Goal: Complete application form: Complete application form

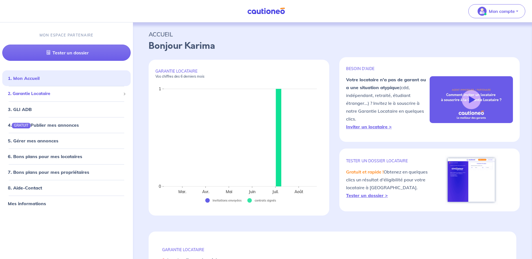
click at [42, 95] on span "2. Garantie Locataire" at bounding box center [64, 94] width 113 height 6
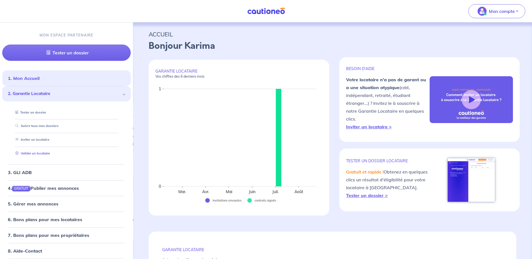
click at [31, 155] on link "Valider un locataire" at bounding box center [31, 154] width 37 height 4
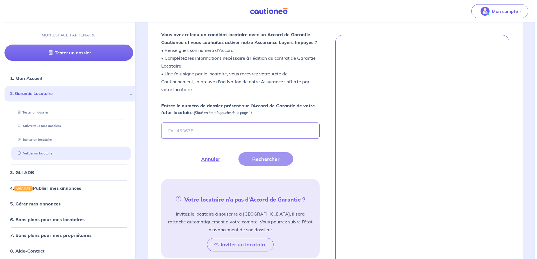
scroll to position [154, 0]
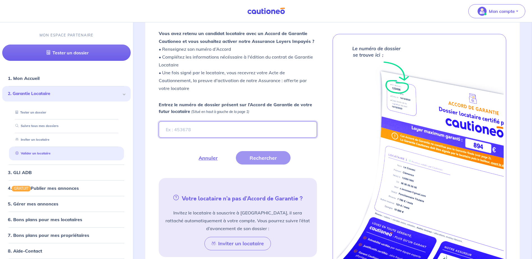
drag, startPoint x: 169, startPoint y: 131, endPoint x: 171, endPoint y: 126, distance: 5.9
click at [169, 131] on input "Entrez le numéro de dossier présent sur l’Accord de Garantie de votre futur loc…" at bounding box center [238, 130] width 158 height 16
click at [181, 128] on input "Entrez le numéro de dossier présent sur l’Accord de Garantie de votre futur loc…" at bounding box center [238, 130] width 158 height 16
type input "vmdeGH"
click at [265, 159] on button "Rechercher" at bounding box center [263, 157] width 55 height 13
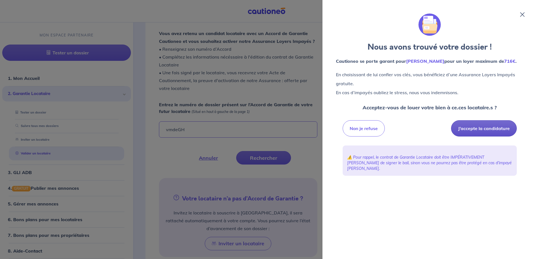
click at [484, 131] on button "J’accepte la candidature" at bounding box center [484, 128] width 66 height 16
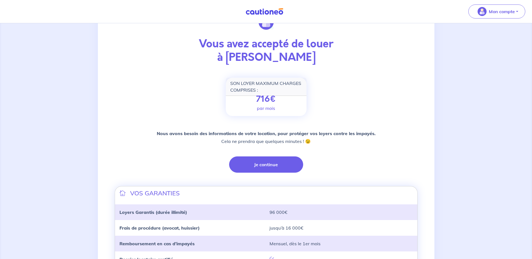
scroll to position [56, 0]
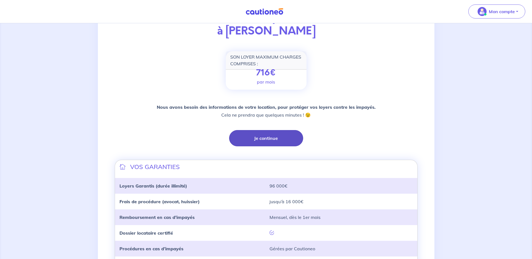
click at [264, 142] on button "Je continue" at bounding box center [266, 138] width 74 height 16
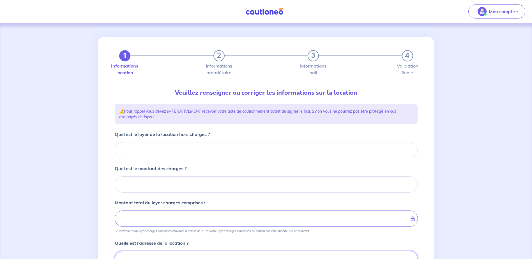
scroll to position [3, 0]
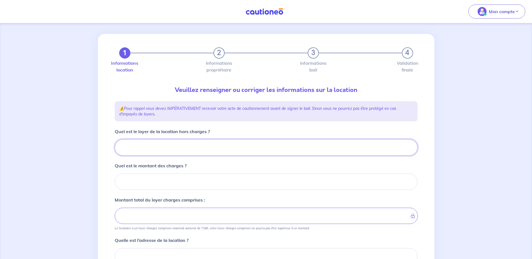
click at [130, 146] on input "Quel est le loyer de la location hors charges ?" at bounding box center [266, 147] width 303 height 16
click at [130, 151] on input "Quel est le loyer de la location hors charges ?" at bounding box center [266, 147] width 303 height 16
type input "5"
type input "588"
type input "588.87"
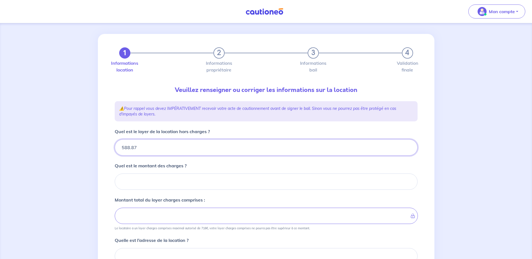
type input "588.87"
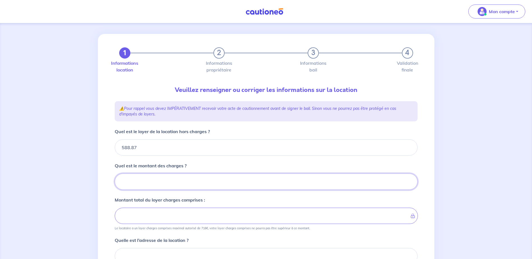
click at [150, 182] on input "Quel est le montant des charges ?" at bounding box center [266, 182] width 303 height 16
type input "88"
type input "676.87"
type input "88.4"
type input "588.87"
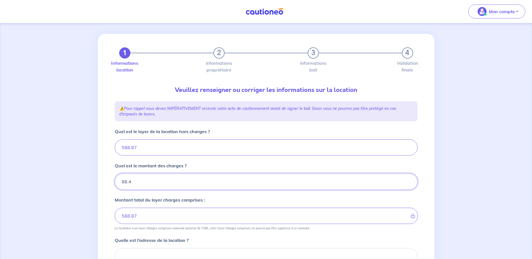
type input "88.45"
type input "677.32"
type input "88.45"
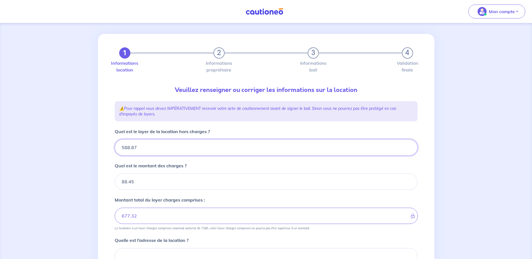
click at [153, 143] on input "588.87" at bounding box center [266, 147] width 303 height 16
drag, startPoint x: 147, startPoint y: 144, endPoint x: 117, endPoint y: 144, distance: 29.5
click at [117, 144] on input "588.87" at bounding box center [266, 147] width 303 height 16
type input "61"
type input "94.45"
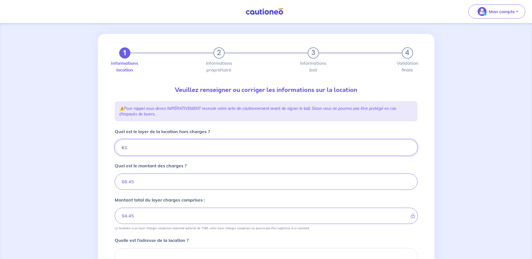
type input "610"
type input "698.45"
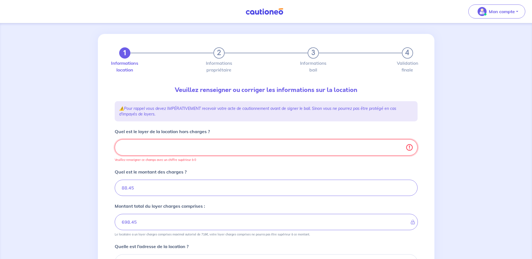
type input "610.2"
type input "88.45"
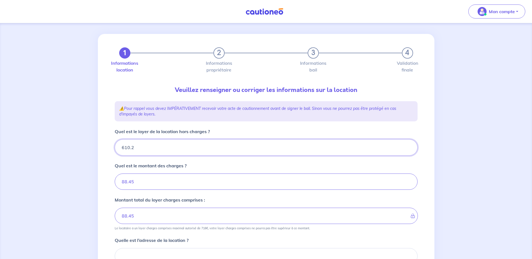
type input "610.24"
type input "698.69"
type input "610.24"
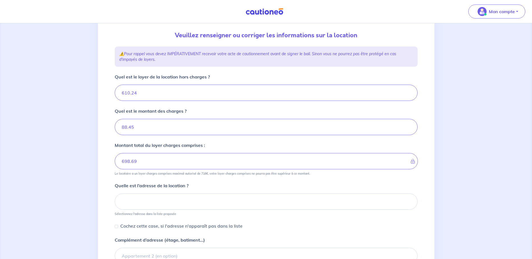
scroll to position [59, 0]
click at [140, 202] on input at bounding box center [266, 200] width 303 height 16
click at [144, 202] on input at bounding box center [266, 200] width 303 height 16
paste input "[STREET_ADDRESS]"
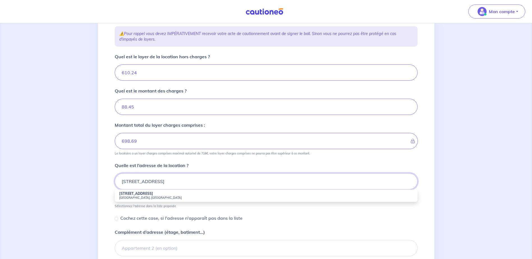
scroll to position [115, 0]
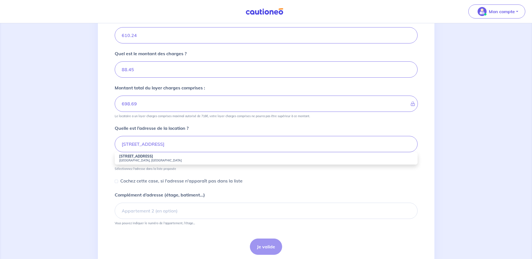
click at [134, 160] on small "[GEOGRAPHIC_DATA], [GEOGRAPHIC_DATA]" at bounding box center [266, 161] width 294 height 4
type input "[STREET_ADDRESS]"
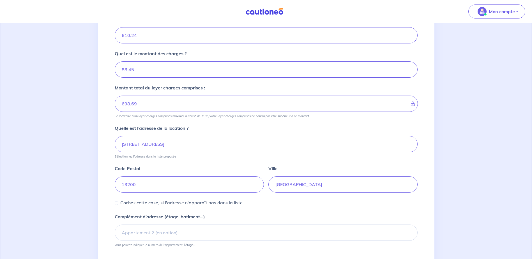
scroll to position [143, 0]
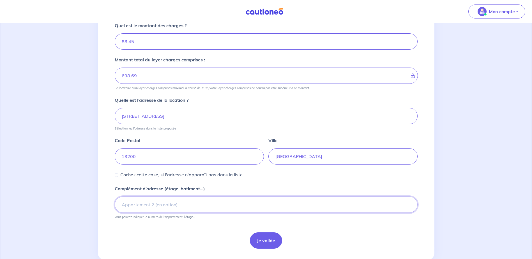
click at [128, 207] on input "Complément d’adresse (étage, batiment...)" at bounding box center [266, 205] width 303 height 16
type input "APPARTEMENT 3"
click at [265, 241] on button "Je valide" at bounding box center [266, 241] width 32 height 16
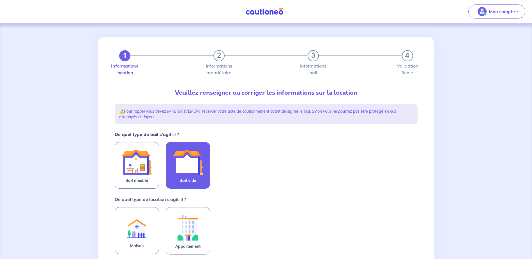
click at [187, 170] on img at bounding box center [188, 162] width 30 height 30
click at [0, 0] on input "Bail vide" at bounding box center [0, 0] width 0 height 0
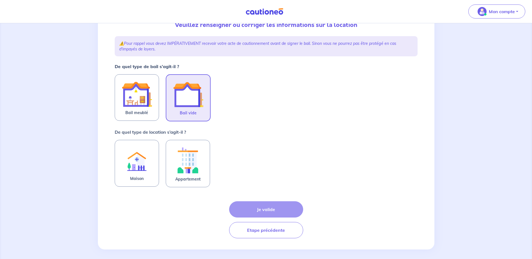
scroll to position [72, 0]
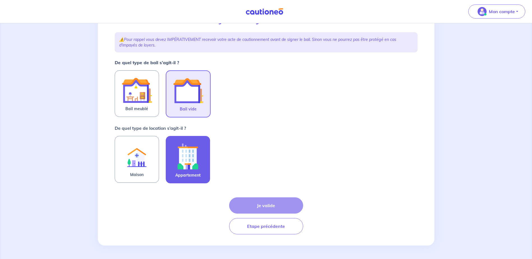
click at [185, 170] on img at bounding box center [188, 156] width 30 height 31
click at [0, 0] on input "Appartement" at bounding box center [0, 0] width 0 height 0
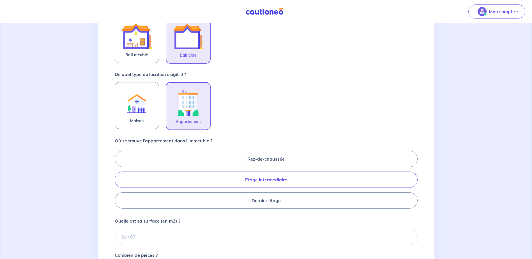
scroll to position [128, 0]
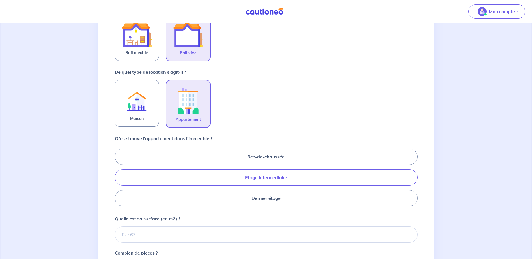
click at [252, 181] on label "Etage intermédiaire" at bounding box center [266, 178] width 303 height 16
click at [118, 179] on input "Etage intermédiaire" at bounding box center [117, 178] width 4 height 4
radio input "true"
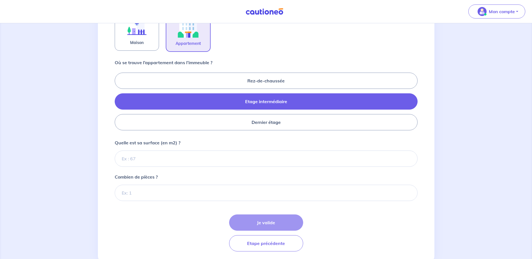
scroll to position [212, 0]
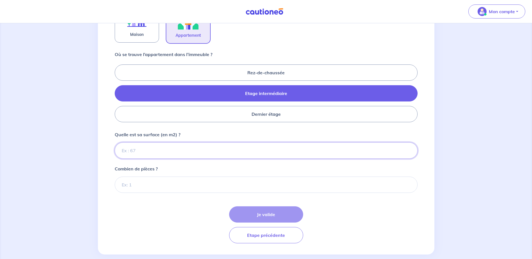
click at [132, 151] on input "Quelle est sa surface (en m2) ?" at bounding box center [266, 151] width 303 height 16
click at [127, 151] on input "Quelle est sa surface (en m2) ?" at bounding box center [266, 151] width 303 height 16
type input "60"
type input "60.90"
click at [143, 188] on input "Combien de pièces ?" at bounding box center [266, 185] width 303 height 16
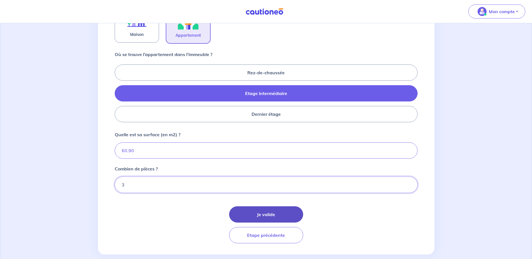
type input "3"
click at [271, 212] on button "Je valide" at bounding box center [266, 215] width 74 height 16
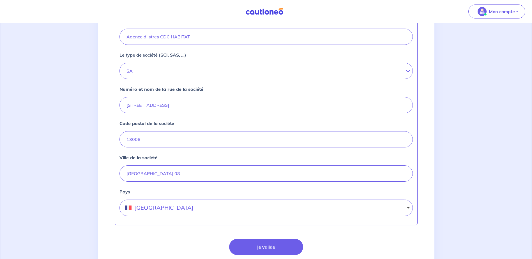
scroll to position [196, 0]
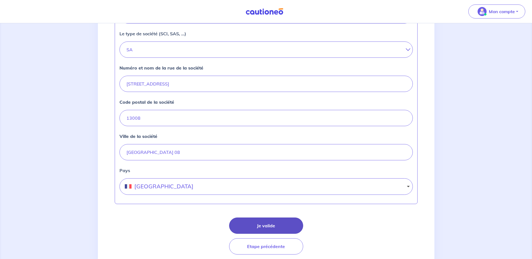
click at [264, 225] on button "Je valide" at bounding box center [266, 226] width 74 height 16
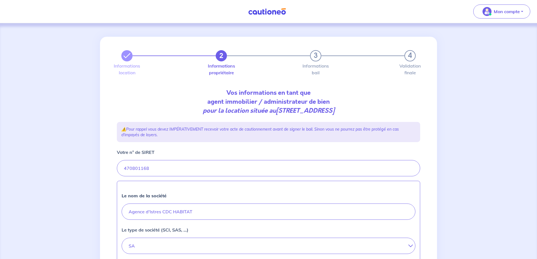
select select "FR"
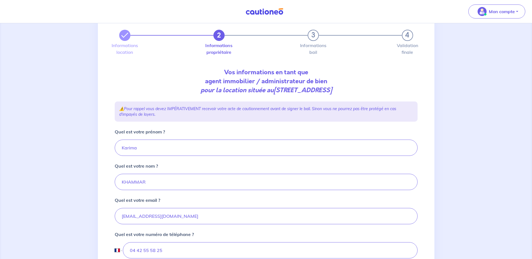
scroll to position [56, 0]
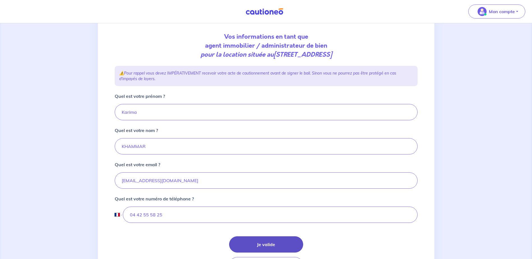
click at [264, 247] on button "Je valide" at bounding box center [266, 245] width 74 height 16
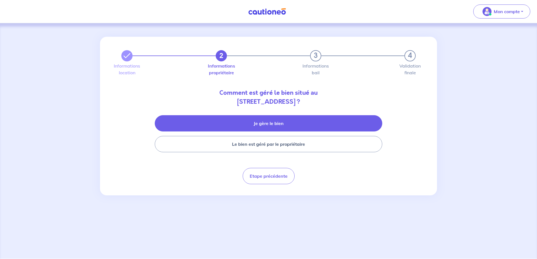
click at [265, 127] on button "Je gère le bien" at bounding box center [268, 123] width 227 height 16
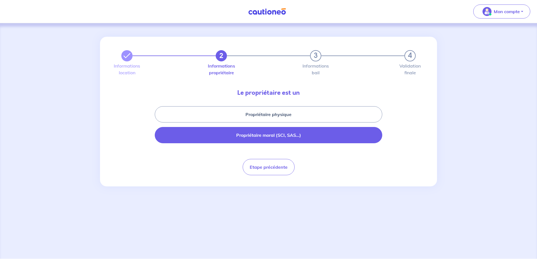
click at [267, 138] on button "Propriétaire moral (SCI, SAS...)" at bounding box center [268, 135] width 227 height 16
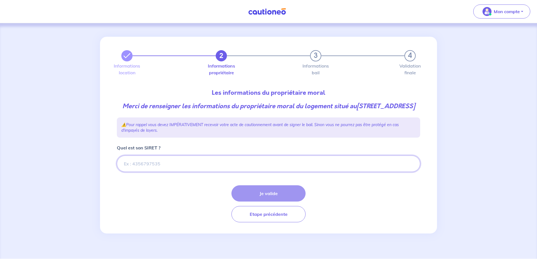
click at [137, 172] on input "Quel est son SIRET ?" at bounding box center [268, 164] width 303 height 16
type input "47080116803039"
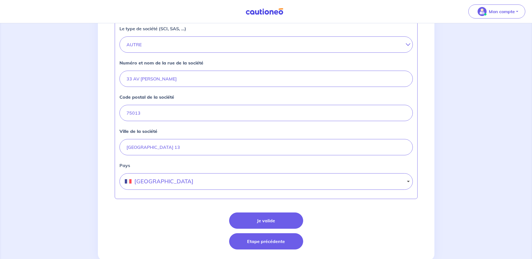
scroll to position [221, 0]
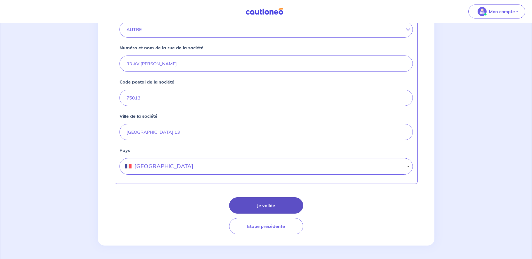
click at [270, 205] on button "Je valide" at bounding box center [266, 206] width 74 height 16
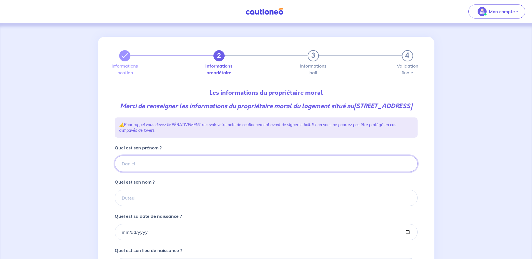
click at [142, 172] on input "Quel est son prénom ?" at bounding box center [266, 164] width 303 height 16
type input "KARIMA"
click at [145, 206] on input "Quel est son nom ?" at bounding box center [266, 198] width 303 height 16
type input "KHAMMAR"
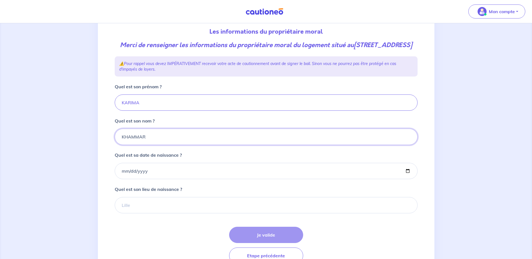
scroll to position [84, 0]
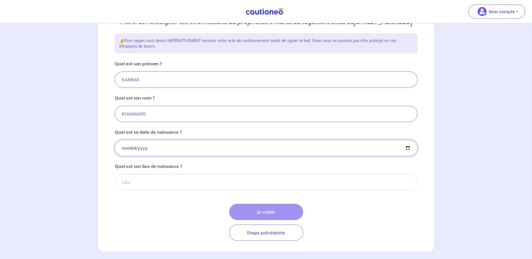
click at [128, 156] on input "Quel est sa date de naissance ?" at bounding box center [266, 148] width 303 height 16
drag, startPoint x: 150, startPoint y: 158, endPoint x: 116, endPoint y: 158, distance: 34.0
click at [116, 156] on input "Quel est sa date de naissance ?" at bounding box center [266, 148] width 303 height 16
click at [120, 156] on input "Quel est sa date de naissance ?" at bounding box center [266, 148] width 303 height 16
click at [141, 156] on input "Quel est sa date de naissance ?" at bounding box center [266, 148] width 303 height 16
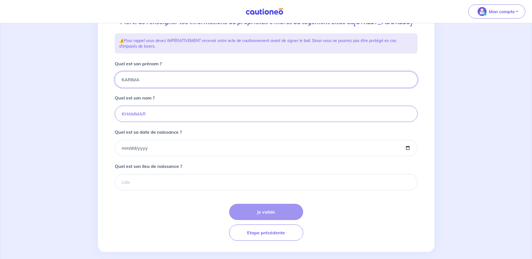
click at [148, 88] on input "KARIMA" at bounding box center [266, 80] width 303 height 16
drag, startPoint x: 139, startPoint y: 88, endPoint x: 90, endPoint y: 77, distance: 50.4
click at [90, 77] on div "2 3 4 Informations location Informations propriétaire Informations bail Validat…" at bounding box center [266, 102] width 532 height 327
type input "CDC HABITAT"
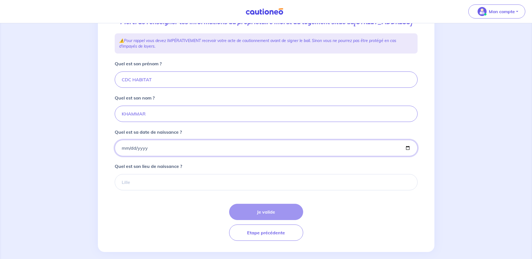
type input "[DATE]"
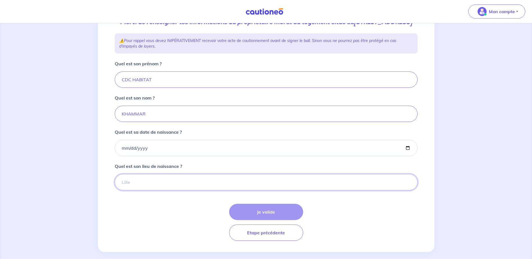
type input "[GEOGRAPHIC_DATA]"
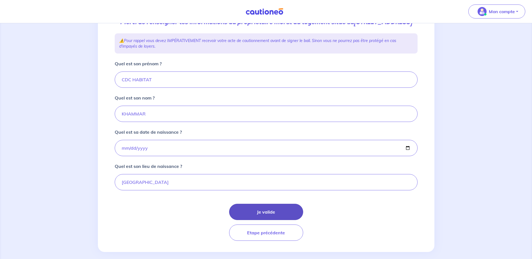
click at [271, 220] on button "Je valide" at bounding box center [266, 212] width 74 height 16
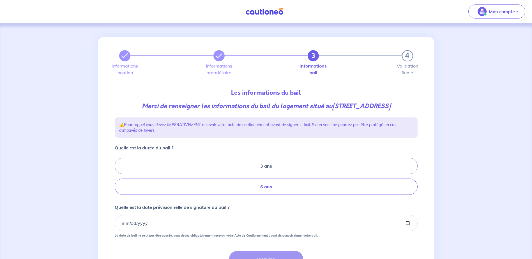
click at [274, 186] on label "6 ans" at bounding box center [266, 187] width 303 height 16
click at [118, 179] on input "6 ans" at bounding box center [117, 177] width 4 height 4
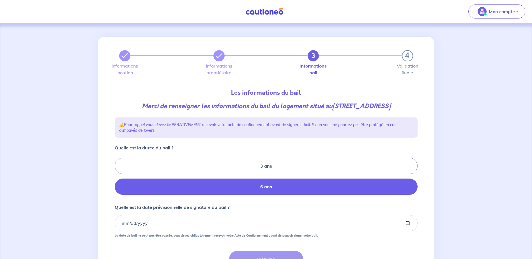
radio input "true"
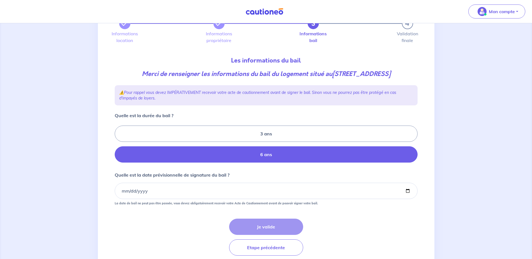
scroll to position [54, 0]
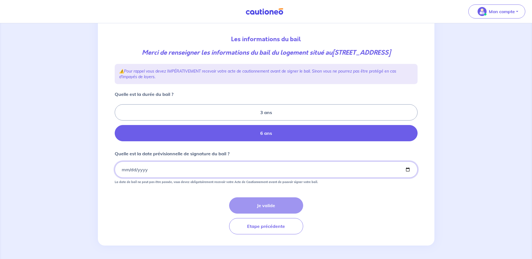
click at [119, 171] on input "Quelle est la date prévisionnelle de signature du bail ?" at bounding box center [266, 170] width 303 height 16
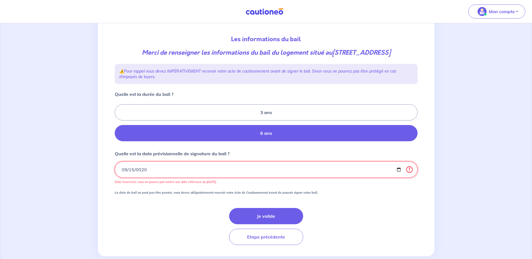
type input "0200-09-15"
type input "[DATE]"
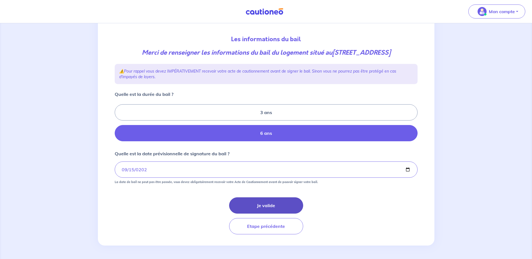
click at [263, 207] on button "Je valide" at bounding box center [266, 206] width 74 height 16
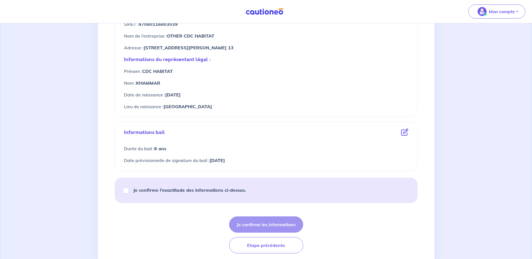
scroll to position [253, 0]
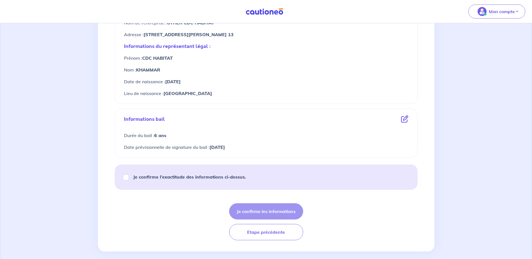
click at [129, 177] on div "Je confirme l’exactitude des informations ci-dessus." at bounding box center [187, 177] width 131 height 16
click at [127, 177] on input "Je confirme l’exactitude des informations ci-dessus." at bounding box center [126, 178] width 6 height 6
checkbox input "true"
click at [260, 214] on button "Je confirme les informations" at bounding box center [266, 211] width 74 height 16
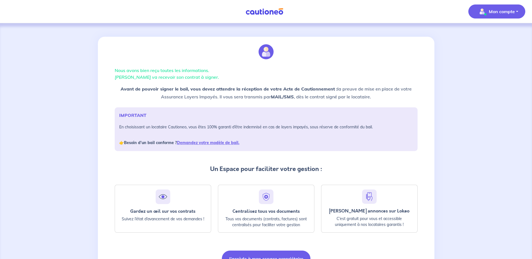
click at [497, 17] on button "Mon compte" at bounding box center [497, 11] width 57 height 14
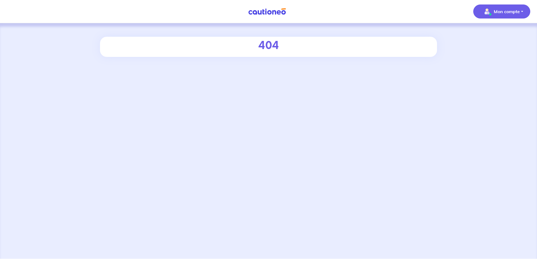
click at [506, 13] on p "Mon compte" at bounding box center [506, 11] width 26 height 7
click at [494, 35] on link "Mes informations" at bounding box center [495, 35] width 45 height 9
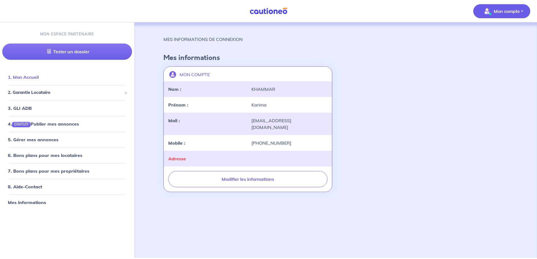
click at [33, 79] on link "1. Mon Accueil" at bounding box center [23, 78] width 31 height 6
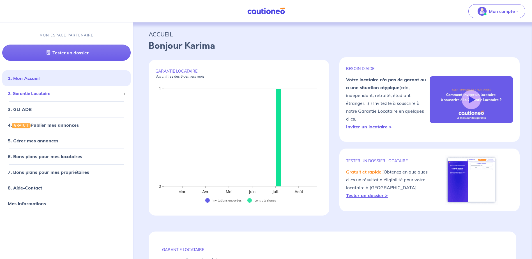
click at [32, 96] on span "2. Garantie Locataire" at bounding box center [64, 94] width 113 height 6
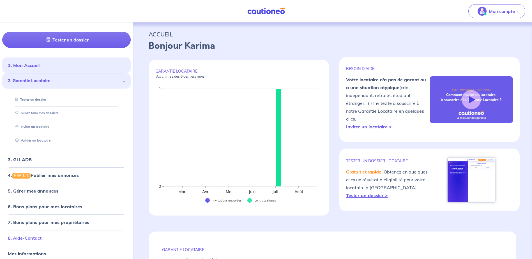
scroll to position [18, 0]
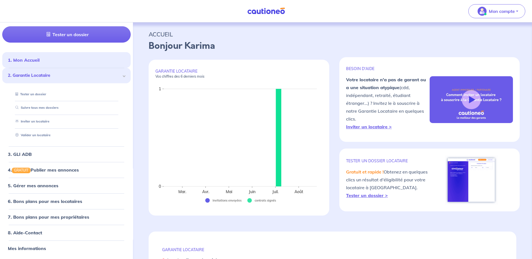
click at [37, 77] on span "2. Garantie Locataire" at bounding box center [64, 76] width 113 height 6
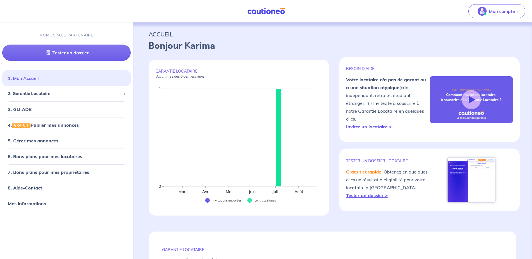
click at [36, 80] on link "1. Mon Accueil" at bounding box center [23, 79] width 31 height 6
click at [25, 96] on span "2. Garantie Locataire" at bounding box center [64, 94] width 113 height 6
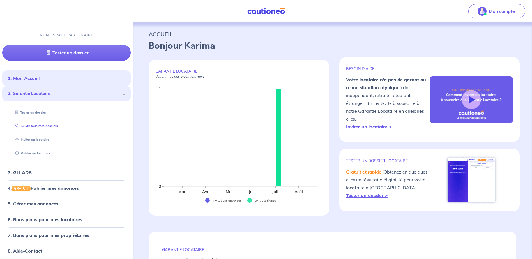
click at [37, 127] on link "Suivre tous mes dossiers" at bounding box center [35, 126] width 45 height 4
